Goal: Transaction & Acquisition: Download file/media

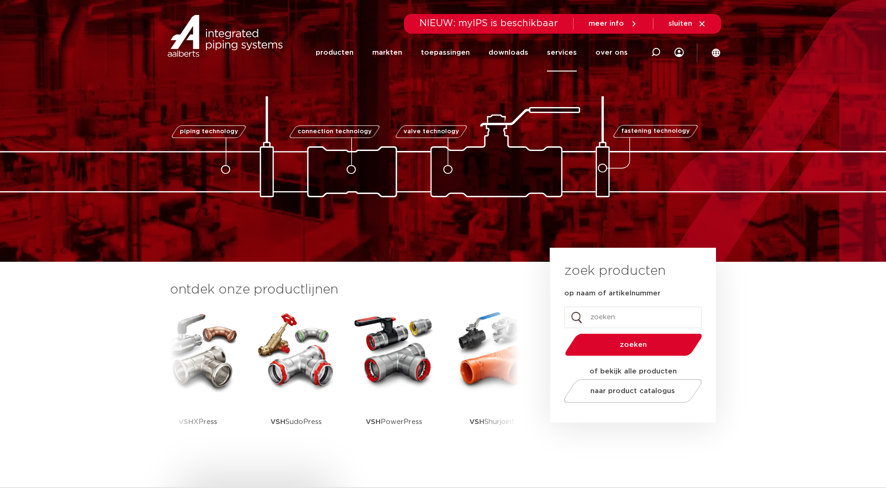
click at [569, 50] on link "services" at bounding box center [562, 53] width 30 height 38
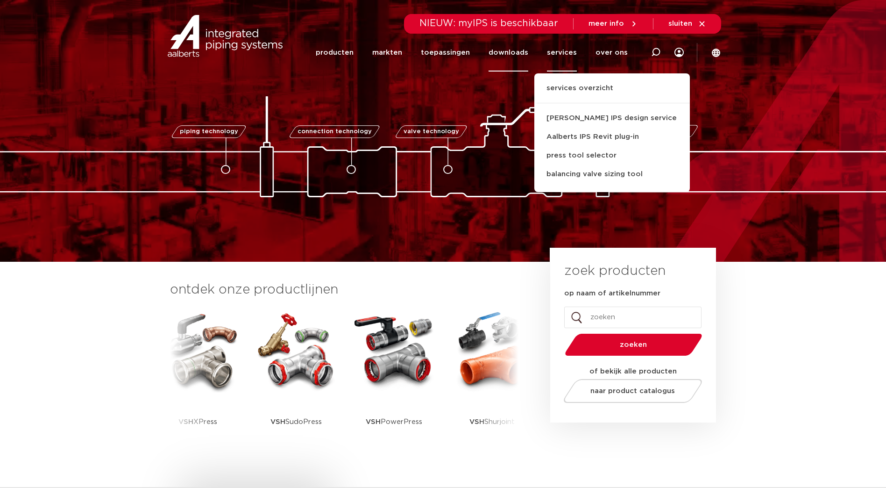
click at [524, 59] on link "downloads" at bounding box center [509, 53] width 40 height 38
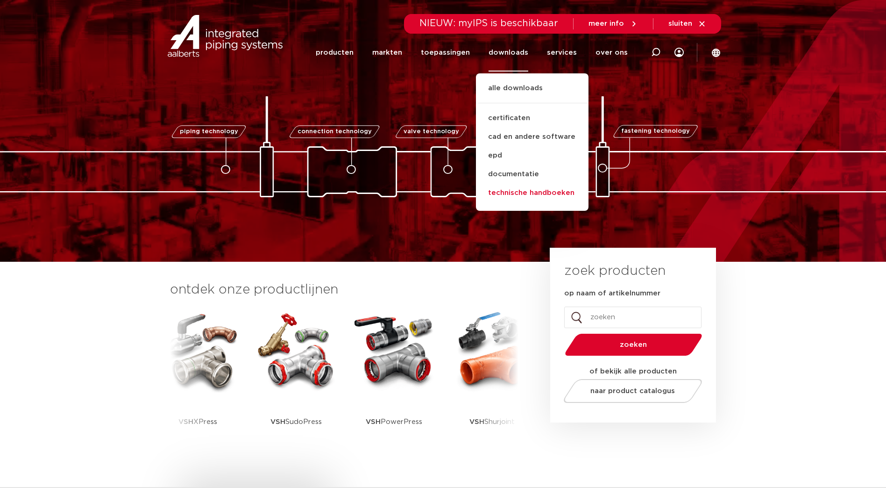
click at [532, 192] on link "technische handboeken" at bounding box center [532, 193] width 113 height 19
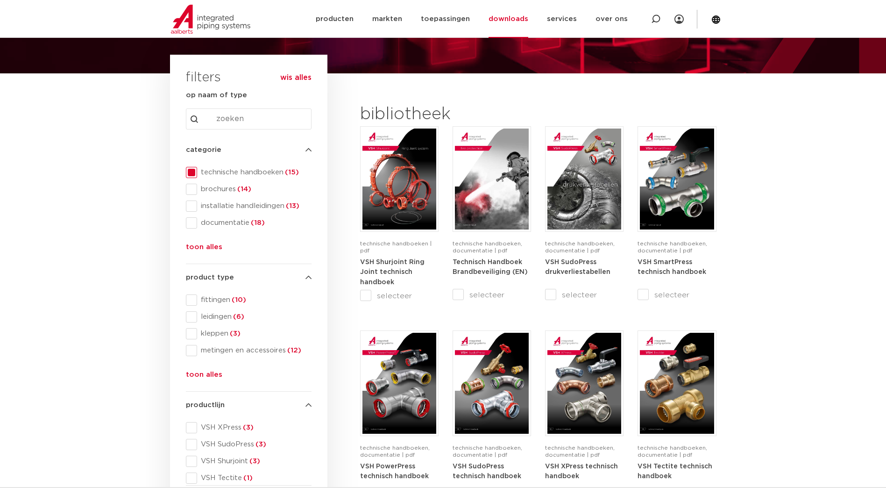
scroll to position [93, 0]
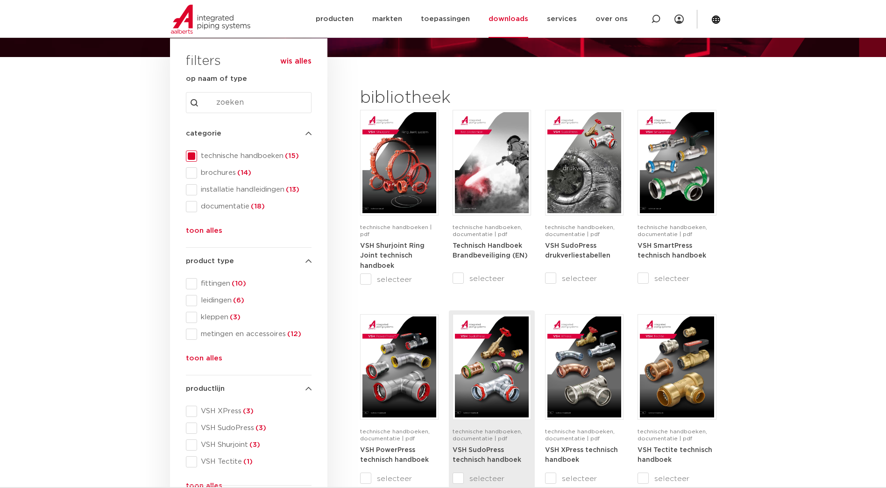
click at [484, 347] on img at bounding box center [492, 366] width 74 height 101
drag, startPoint x: 89, startPoint y: 1, endPoint x: 64, endPoint y: 246, distance: 246.1
click at [64, 246] on section "search downloads by name or type search Search content Clear filters filters wi…" at bounding box center [443, 488] width 886 height 863
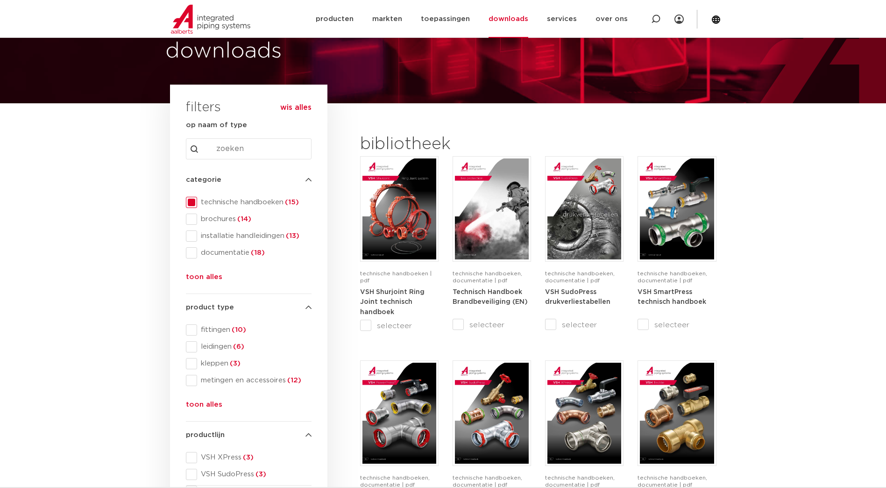
scroll to position [47, 0]
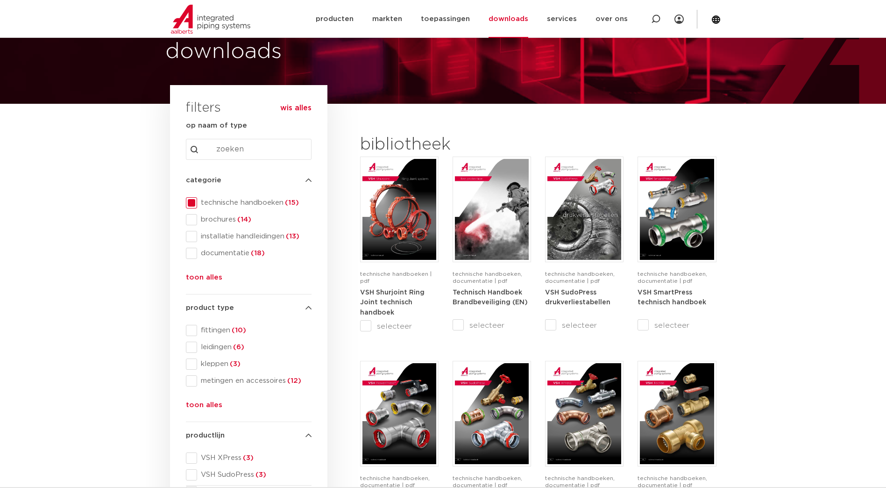
click at [214, 28] on img at bounding box center [210, 19] width 79 height 29
